Goal: Transaction & Acquisition: Purchase product/service

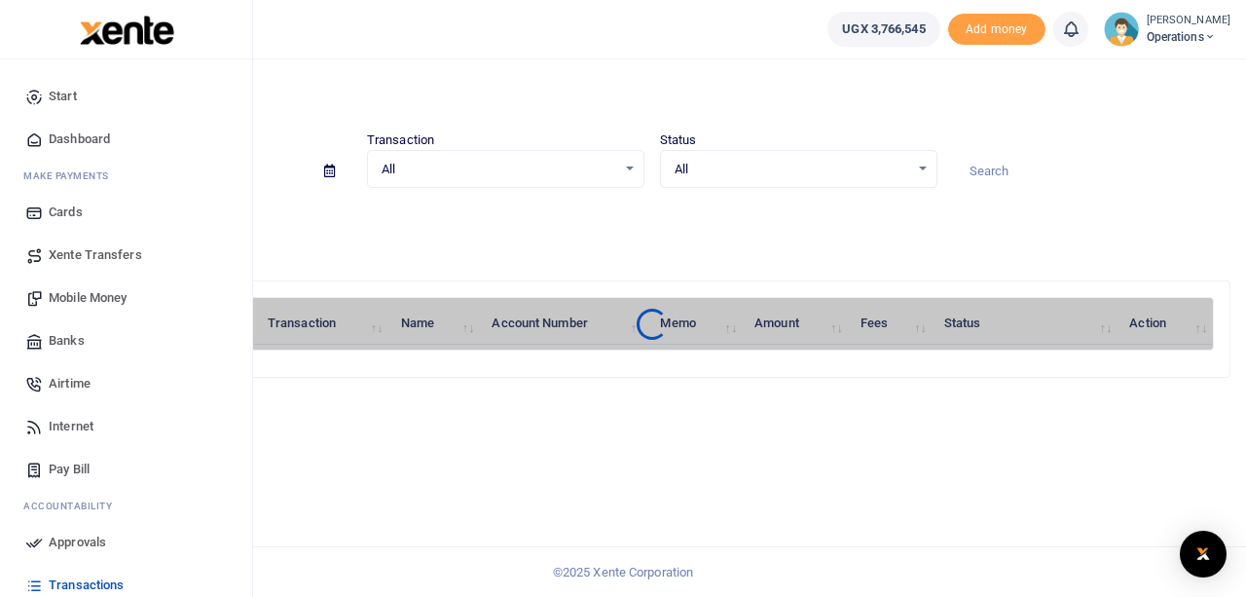
click at [79, 141] on span "Dashboard" at bounding box center [79, 138] width 61 height 19
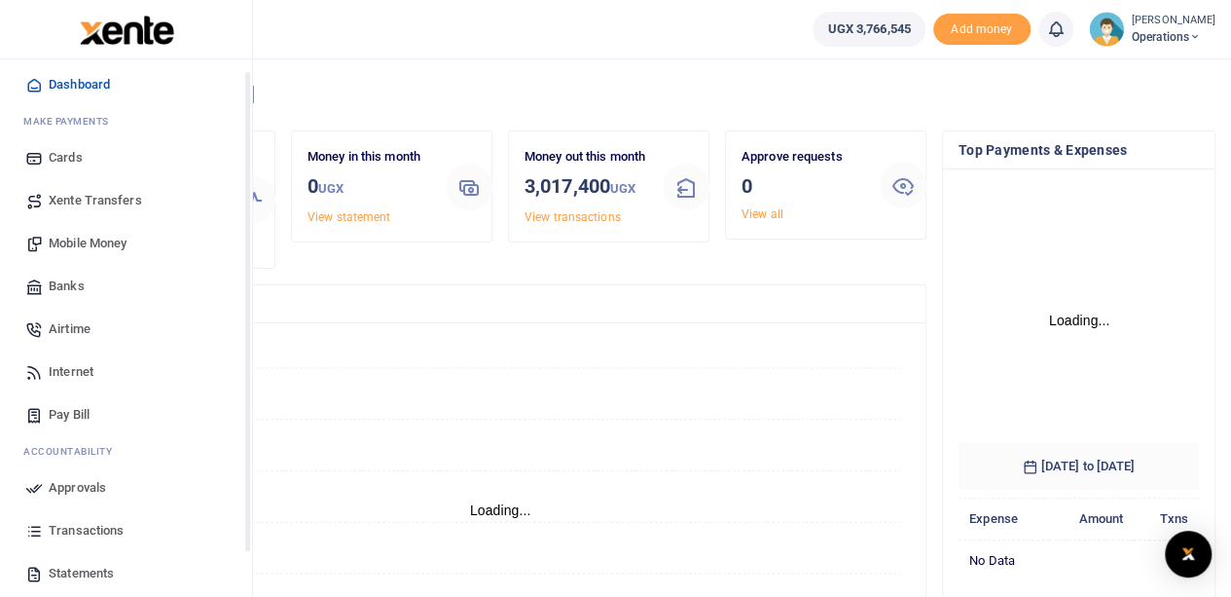
scroll to position [97, 0]
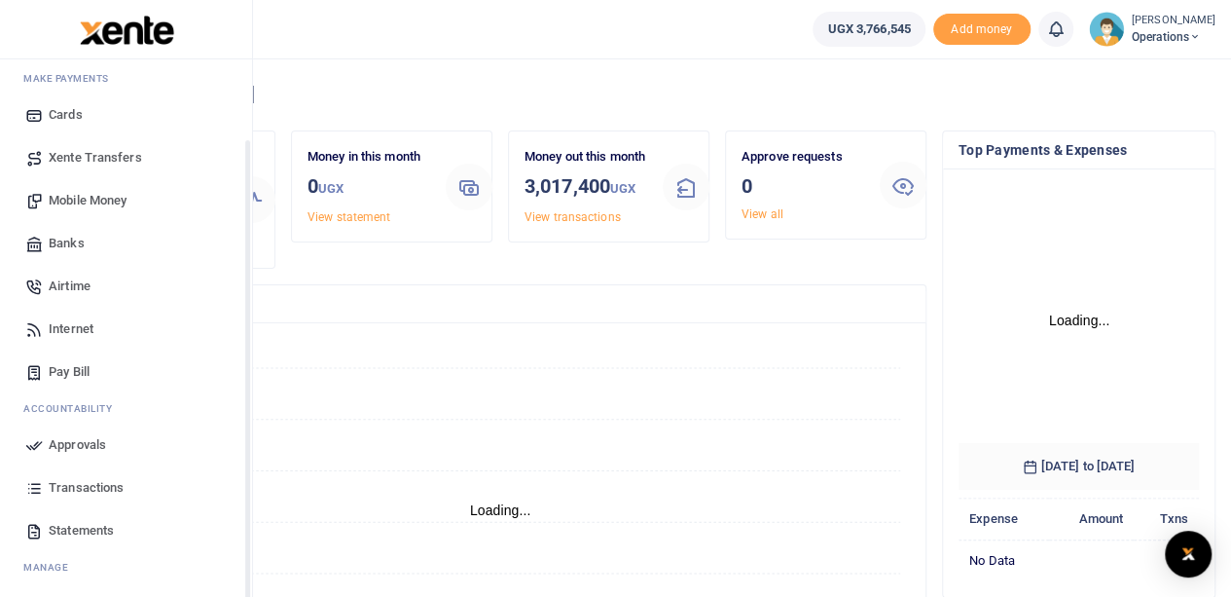
click at [80, 485] on span "Transactions" at bounding box center [86, 487] width 75 height 19
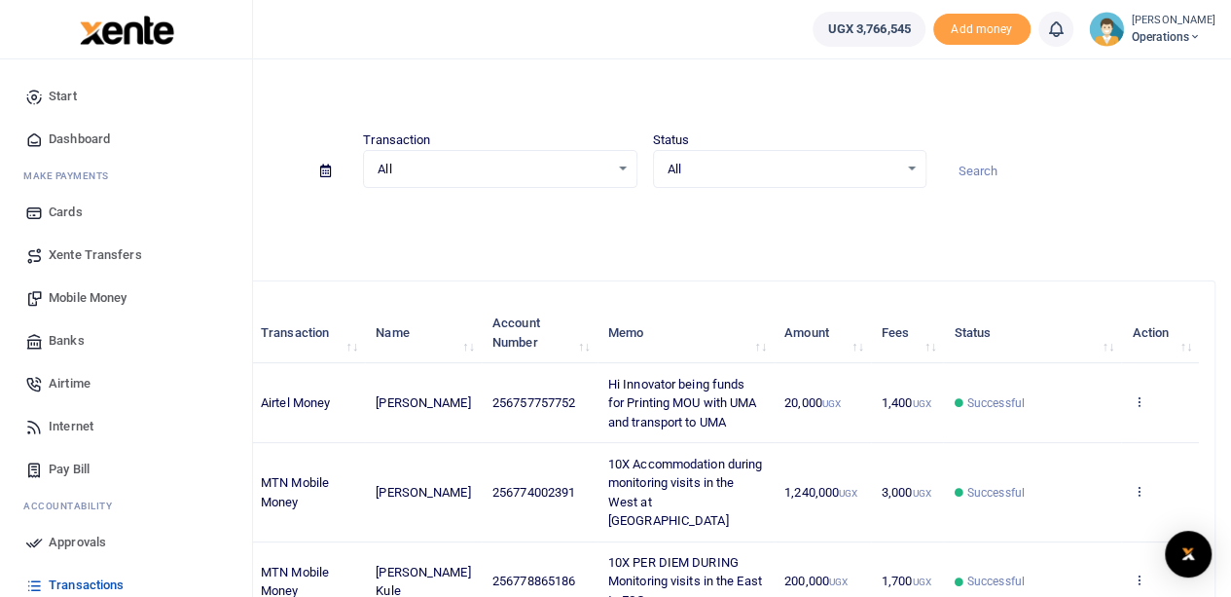
click at [72, 138] on span "Dashboard" at bounding box center [79, 138] width 61 height 19
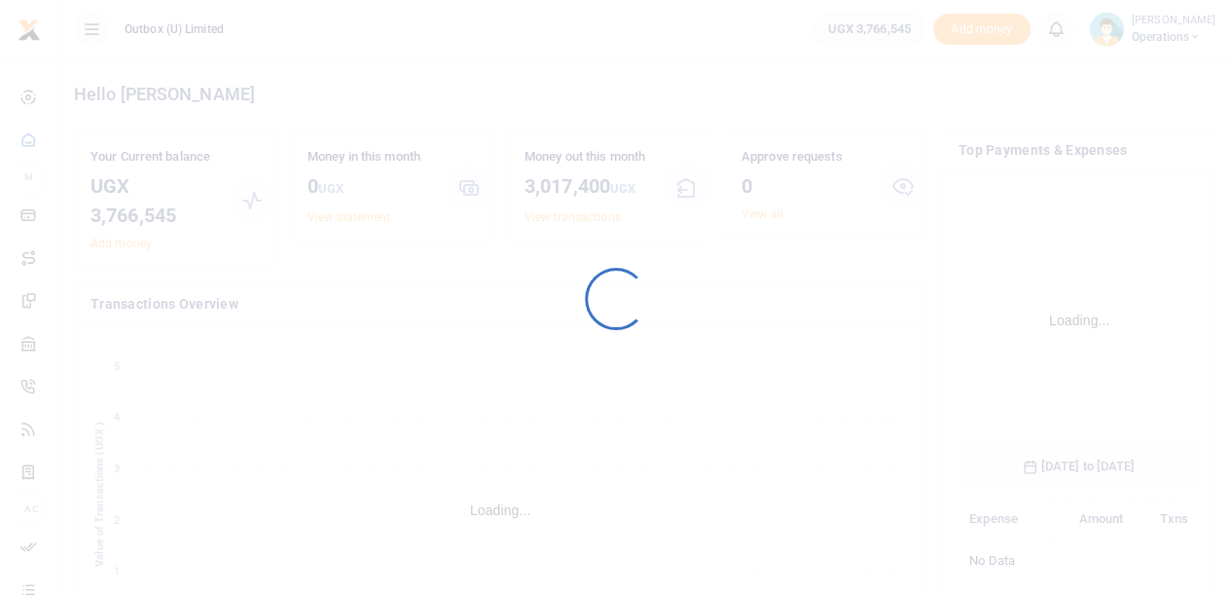
scroll to position [305, 226]
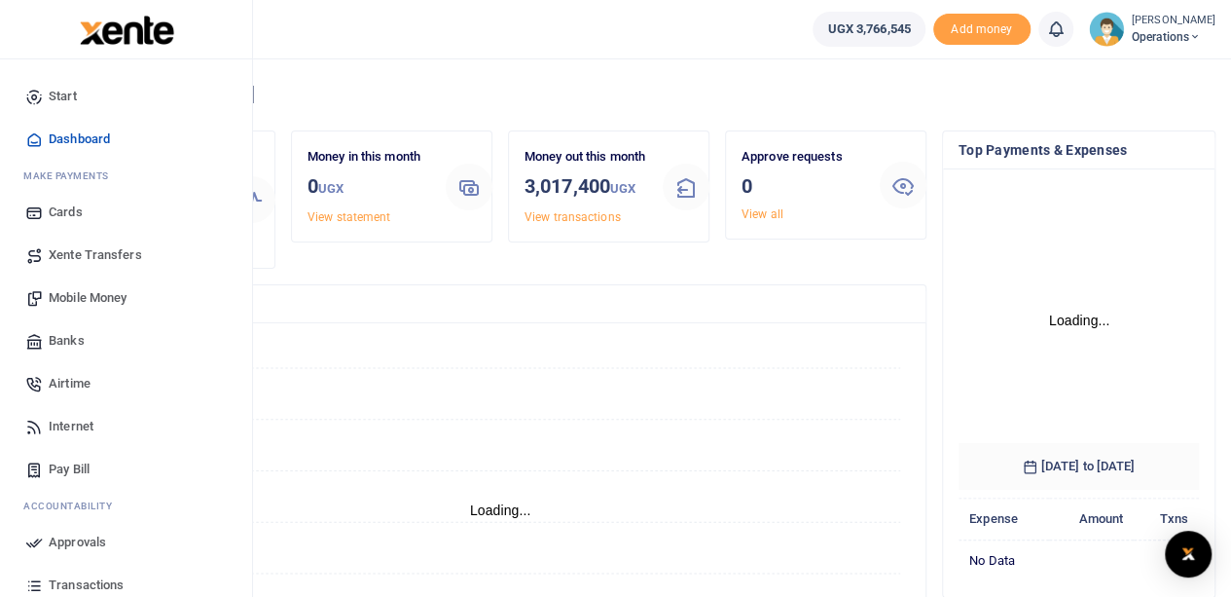
click at [82, 297] on span "Mobile Money" at bounding box center [88, 297] width 78 height 19
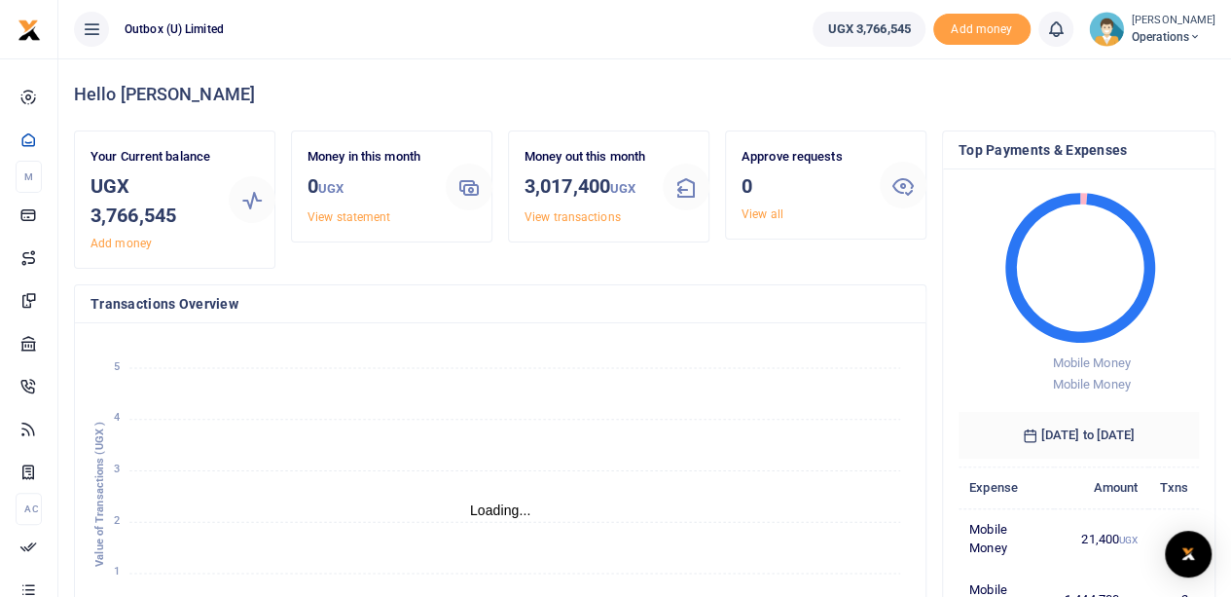
scroll to position [16, 16]
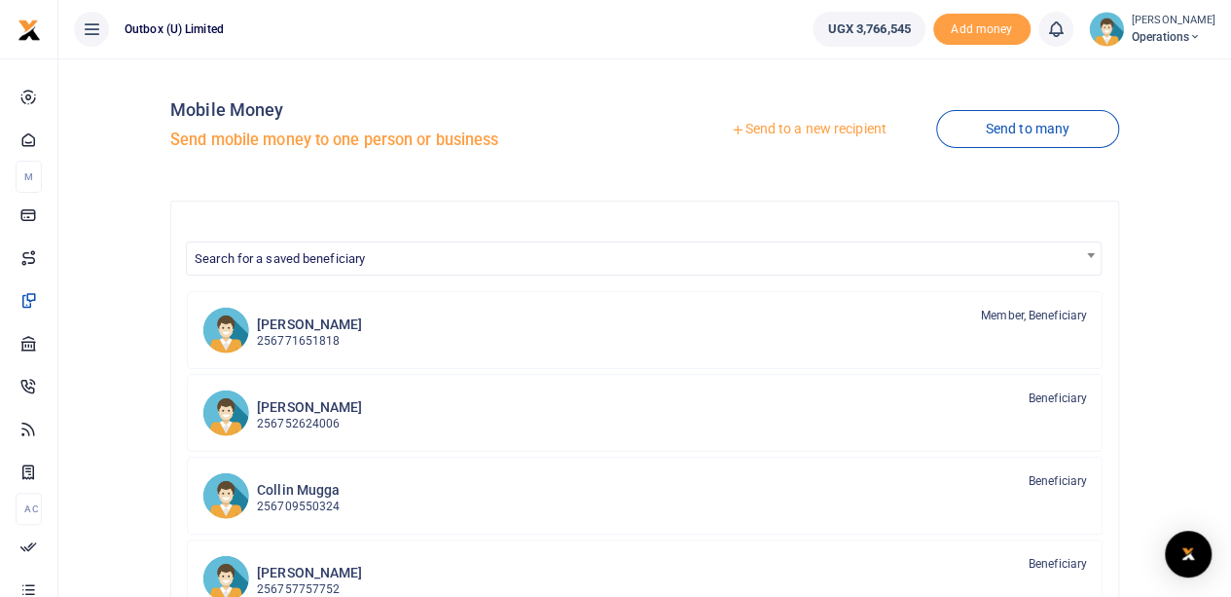
click at [815, 129] on link "Send to a new recipient" at bounding box center [808, 129] width 254 height 35
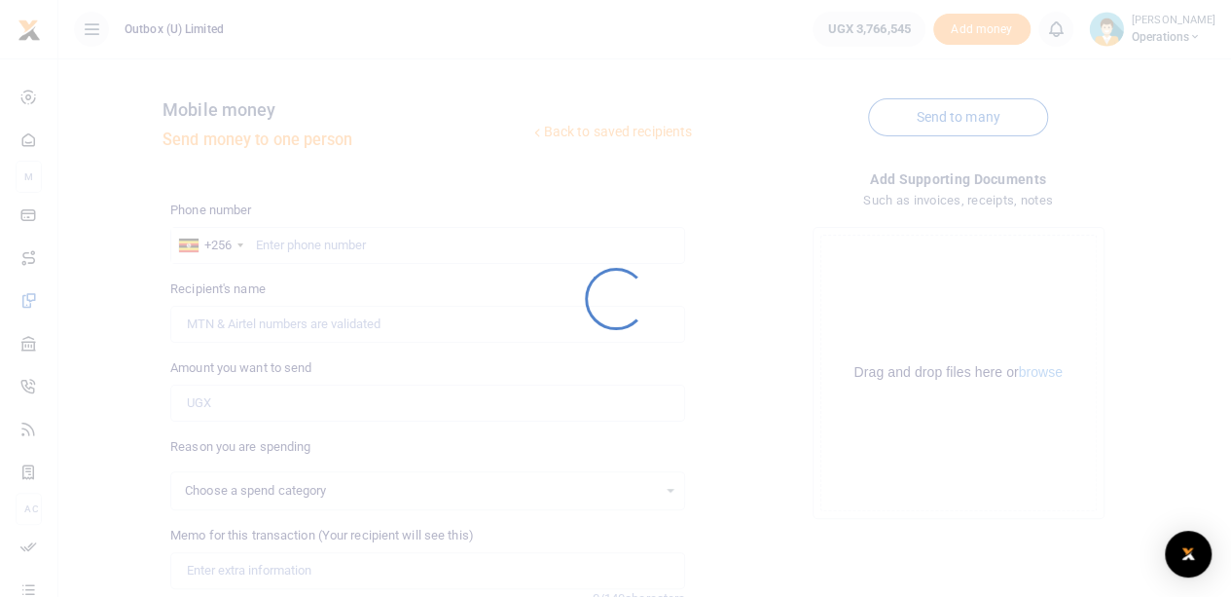
select select
